Goal: Information Seeking & Learning: Learn about a topic

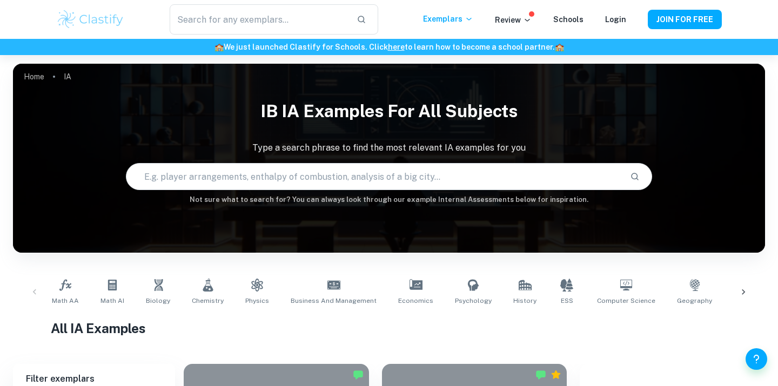
click at [301, 169] on input "text" at bounding box center [373, 177] width 495 height 30
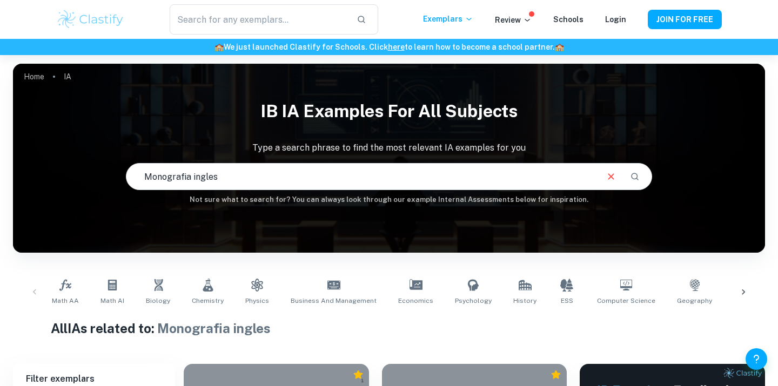
click at [236, 176] on input "Monografia ingles" at bounding box center [361, 177] width 470 height 30
type input "¡"
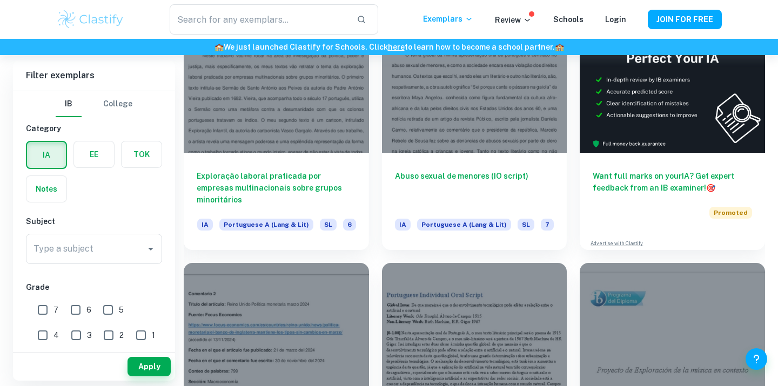
scroll to position [379, 0]
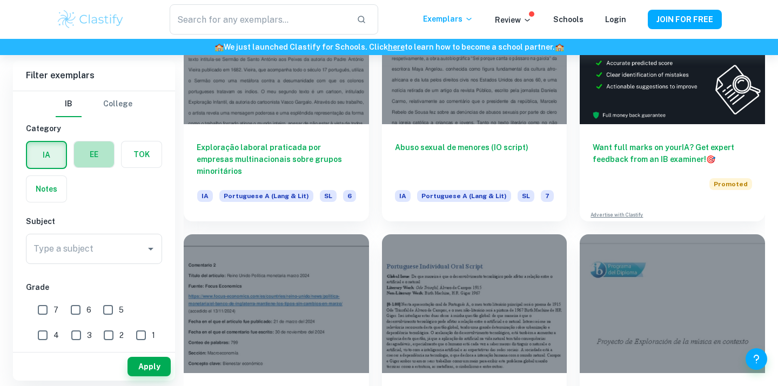
click at [100, 151] on label "button" at bounding box center [94, 155] width 40 height 26
click at [0, 0] on input "radio" at bounding box center [0, 0] width 0 height 0
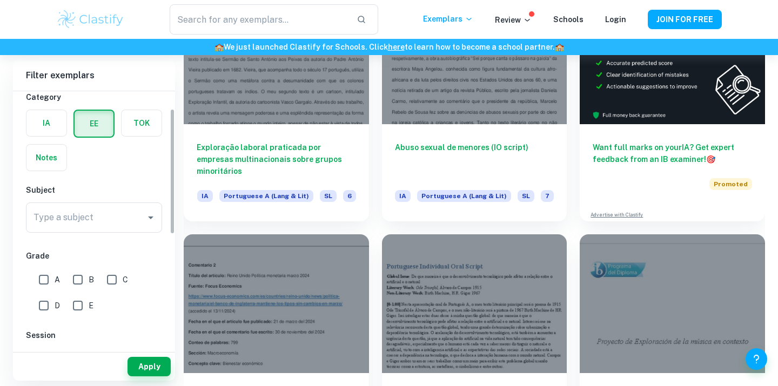
scroll to position [36, 0]
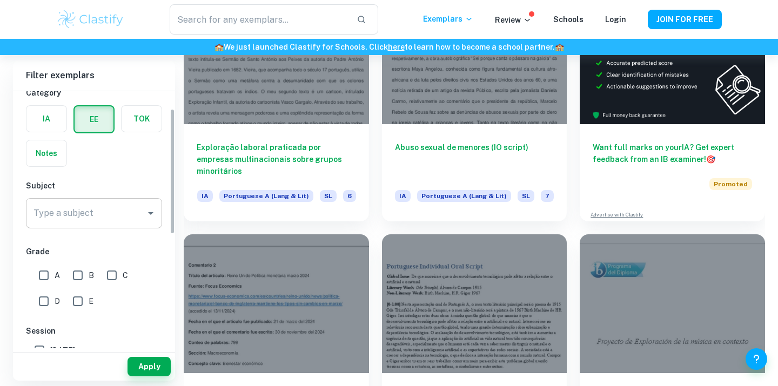
click at [117, 210] on input "Type a subject" at bounding box center [86, 213] width 110 height 21
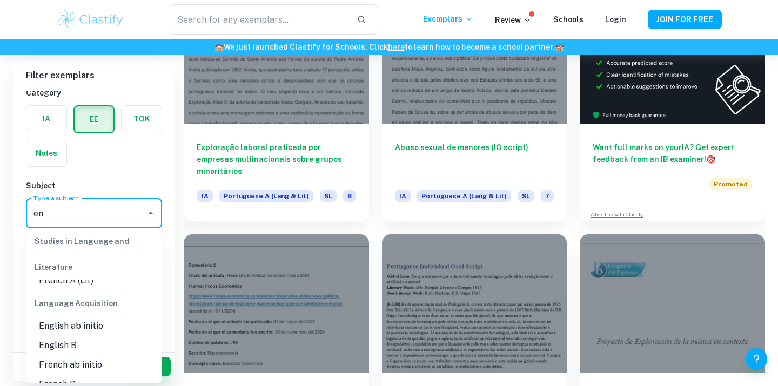
scroll to position [77, 0]
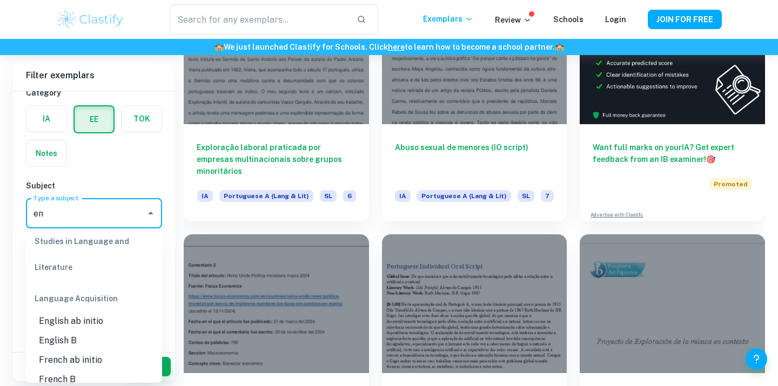
click at [76, 342] on li "English B" at bounding box center [94, 340] width 136 height 19
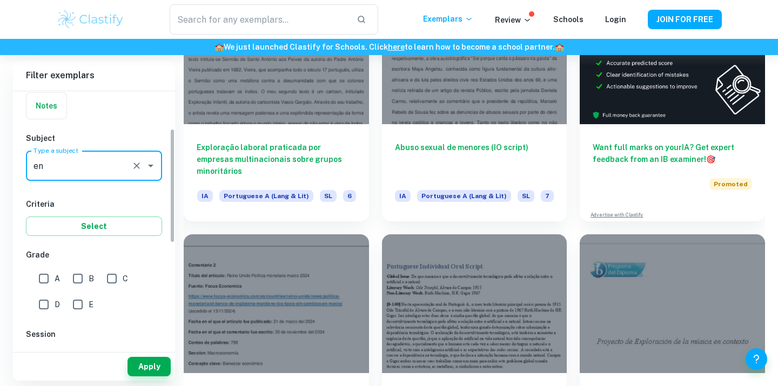
scroll to position [84, 0]
type input "English B"
click at [146, 368] on button "Apply" at bounding box center [148, 366] width 43 height 19
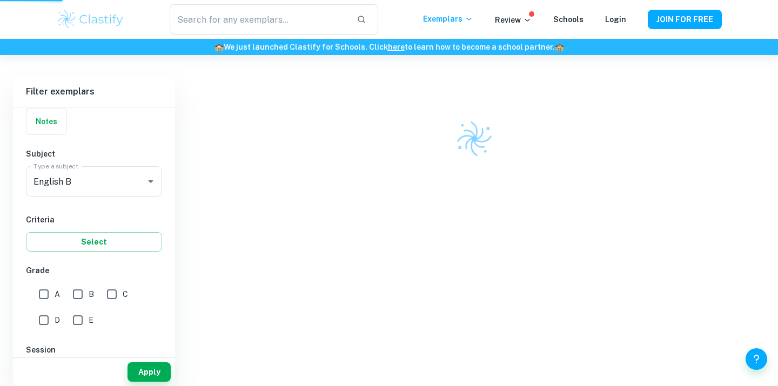
scroll to position [282, 0]
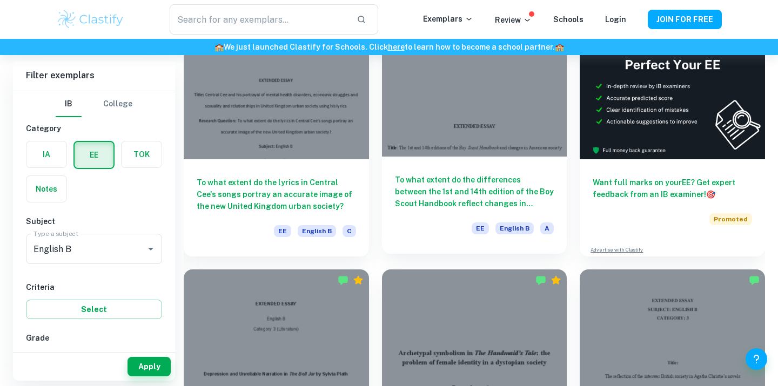
scroll to position [123, 0]
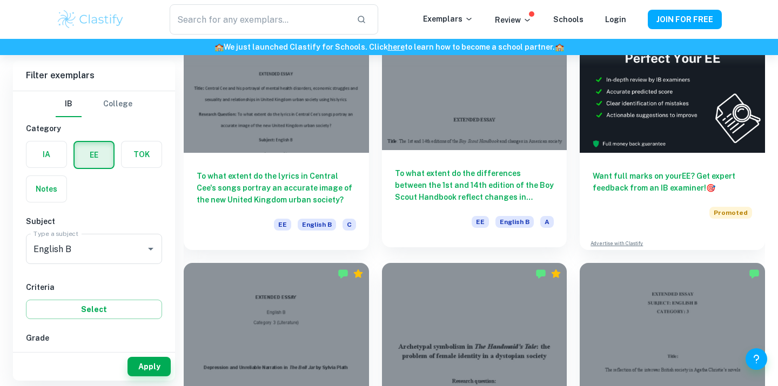
click at [488, 183] on h6 "To what extent do the differences between the 1st and 14th edition of the Boy S…" at bounding box center [474, 185] width 159 height 36
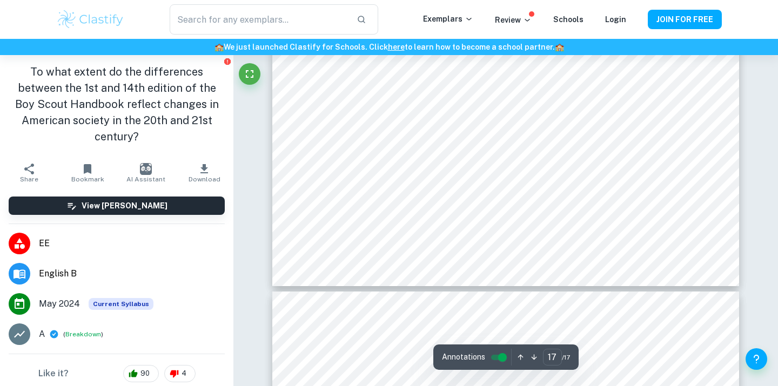
scroll to position [11299, 0]
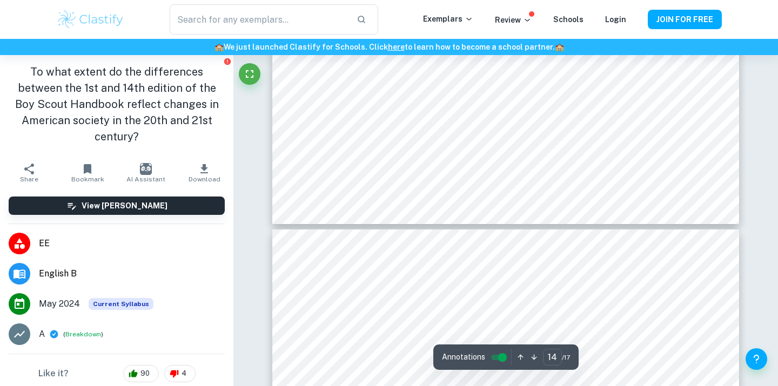
type input "13"
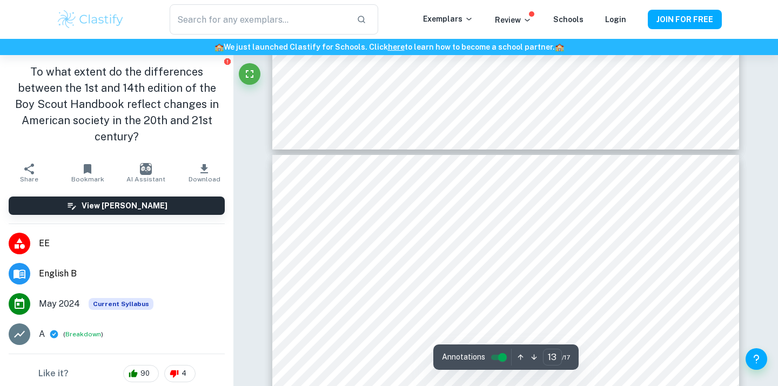
scroll to position [8114, 0]
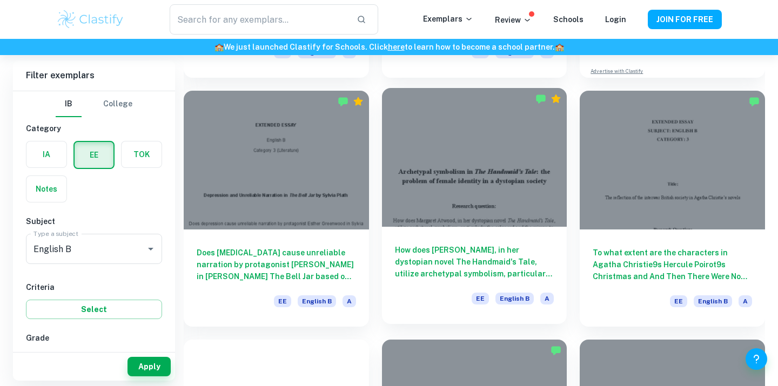
scroll to position [309, 0]
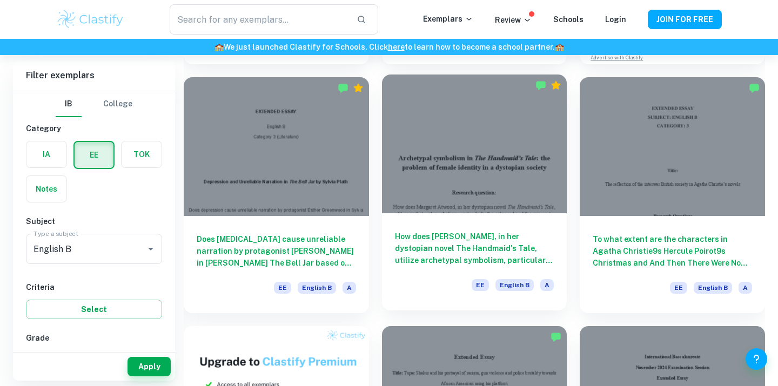
click at [448, 235] on h6 "How does [PERSON_NAME], in her dystopian novel The Handmaid's Tale, utilize arc…" at bounding box center [474, 249] width 159 height 36
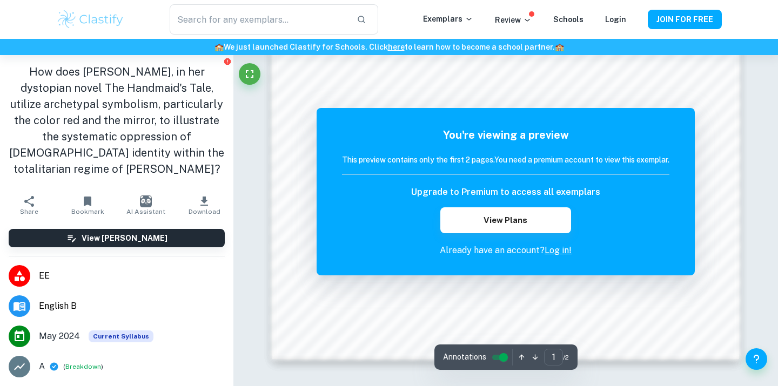
scroll to position [1078, 0]
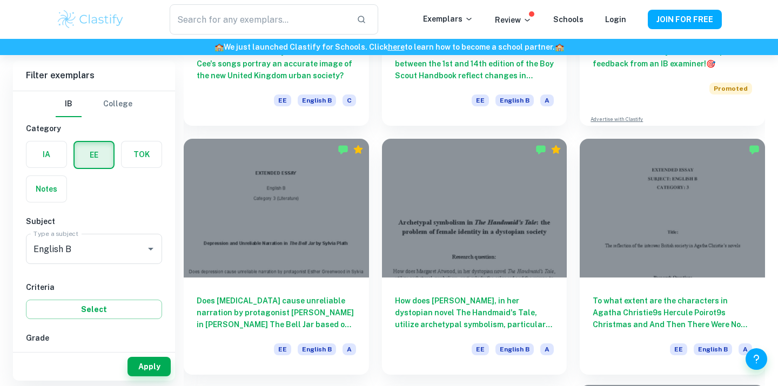
scroll to position [246, 0]
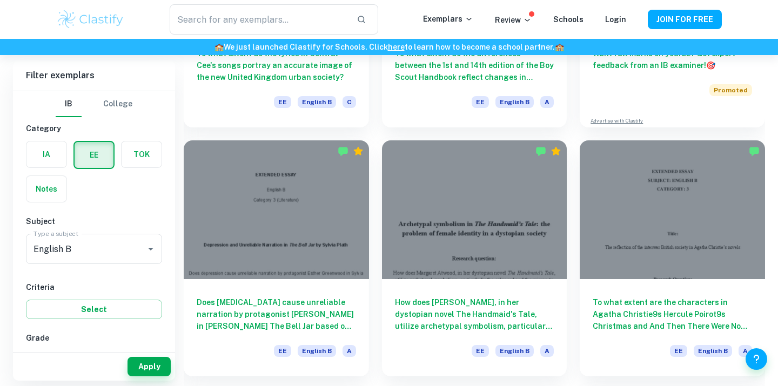
click at [669, 288] on div "To what extent are the characters in Agatha Christie9s Hercule Poirot9s Christm…" at bounding box center [672, 327] width 185 height 97
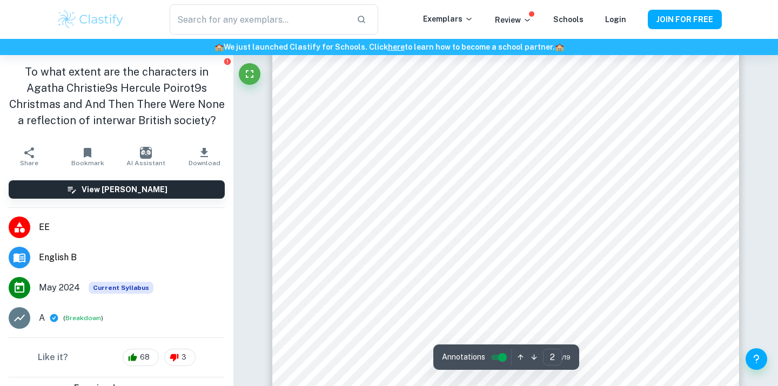
scroll to position [870, 0]
type input "8"
